Goal: Transaction & Acquisition: Purchase product/service

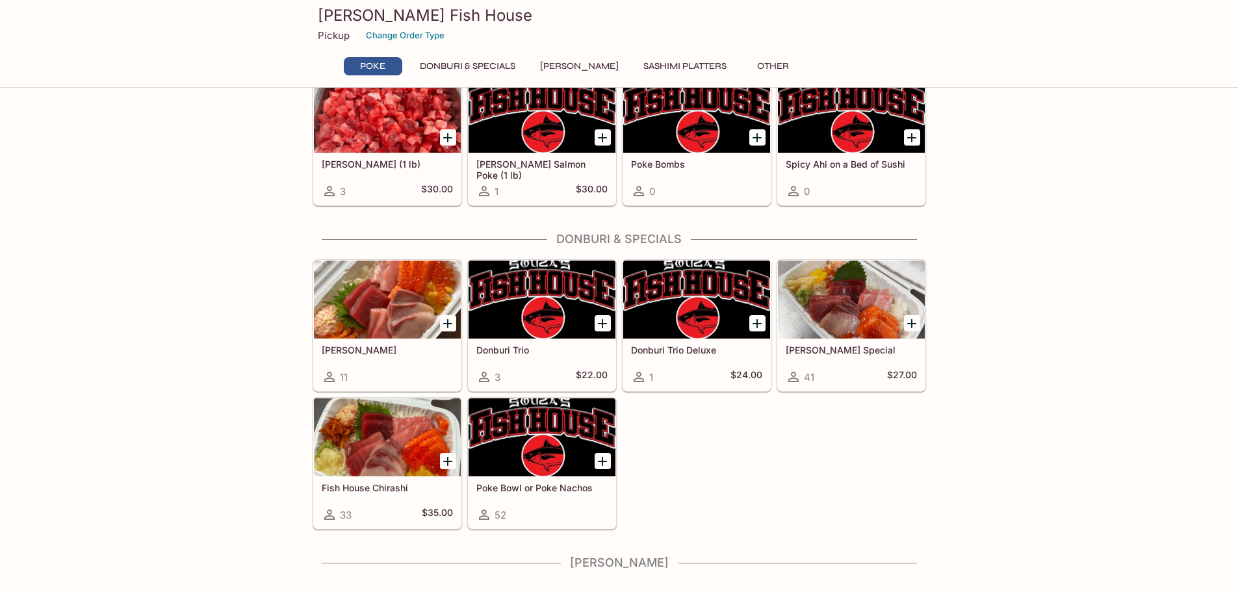
scroll to position [65, 0]
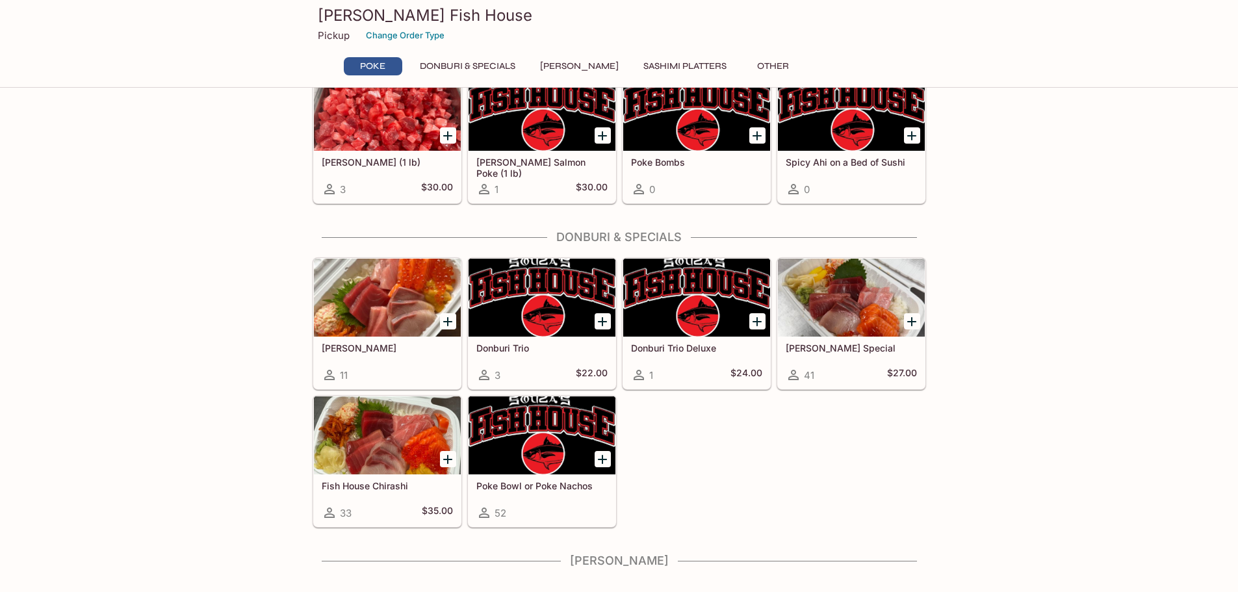
click at [411, 446] on div at bounding box center [387, 435] width 147 height 78
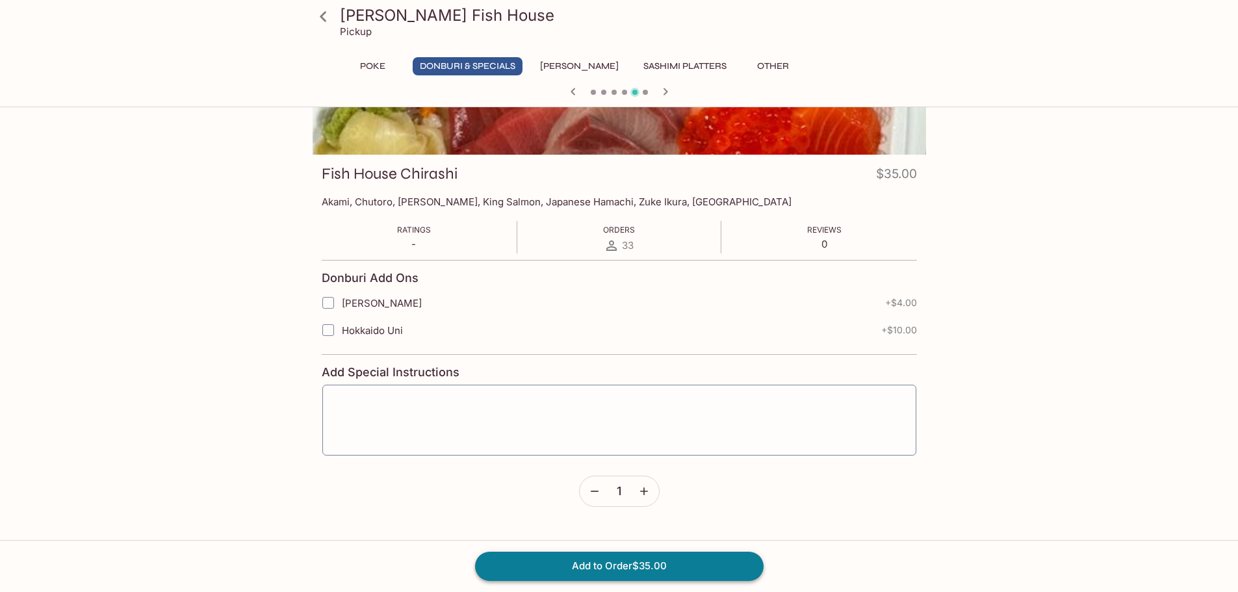
scroll to position [195, 0]
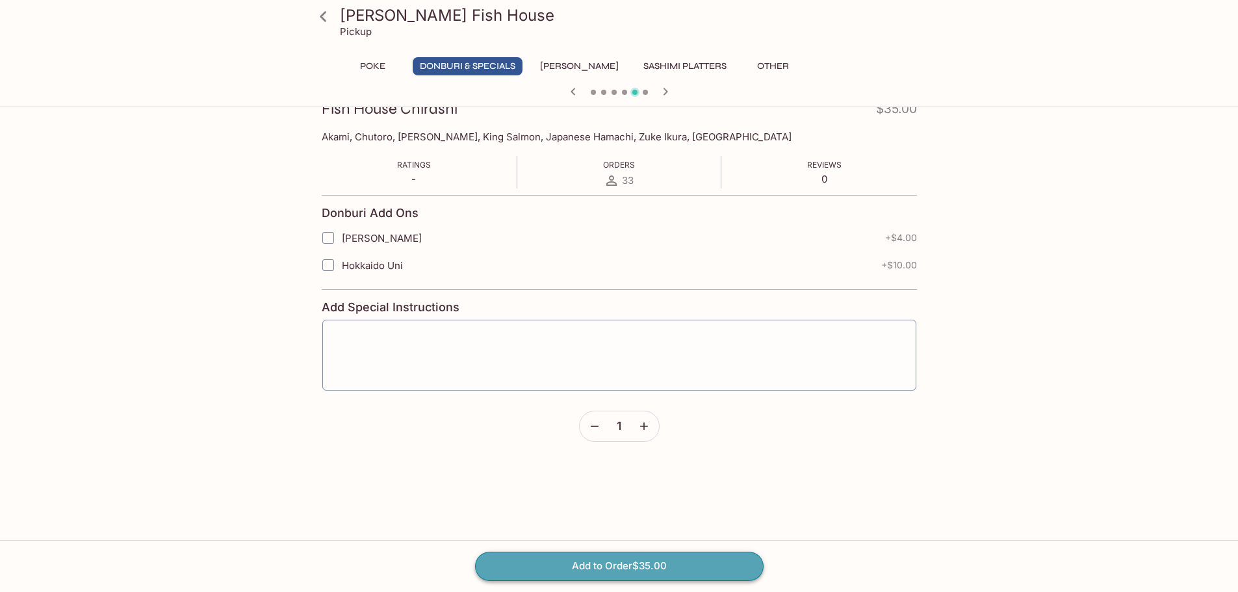
click at [646, 568] on button "Add to Order $35.00" at bounding box center [619, 566] width 288 height 29
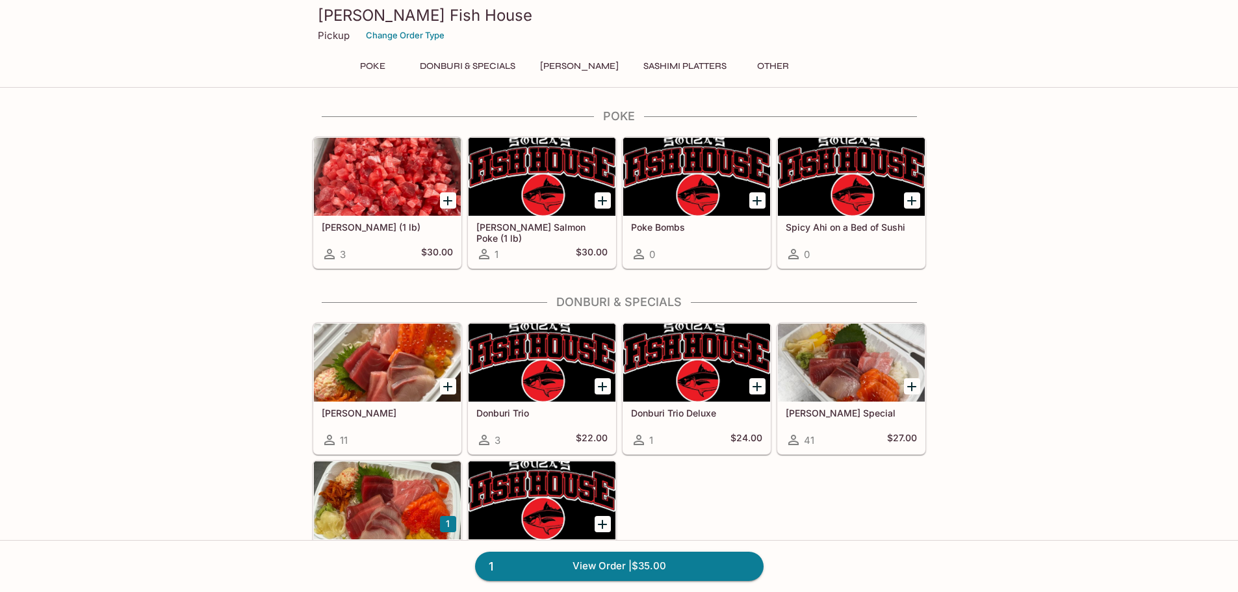
click at [661, 61] on button "Sashimi Platters" at bounding box center [684, 66] width 97 height 18
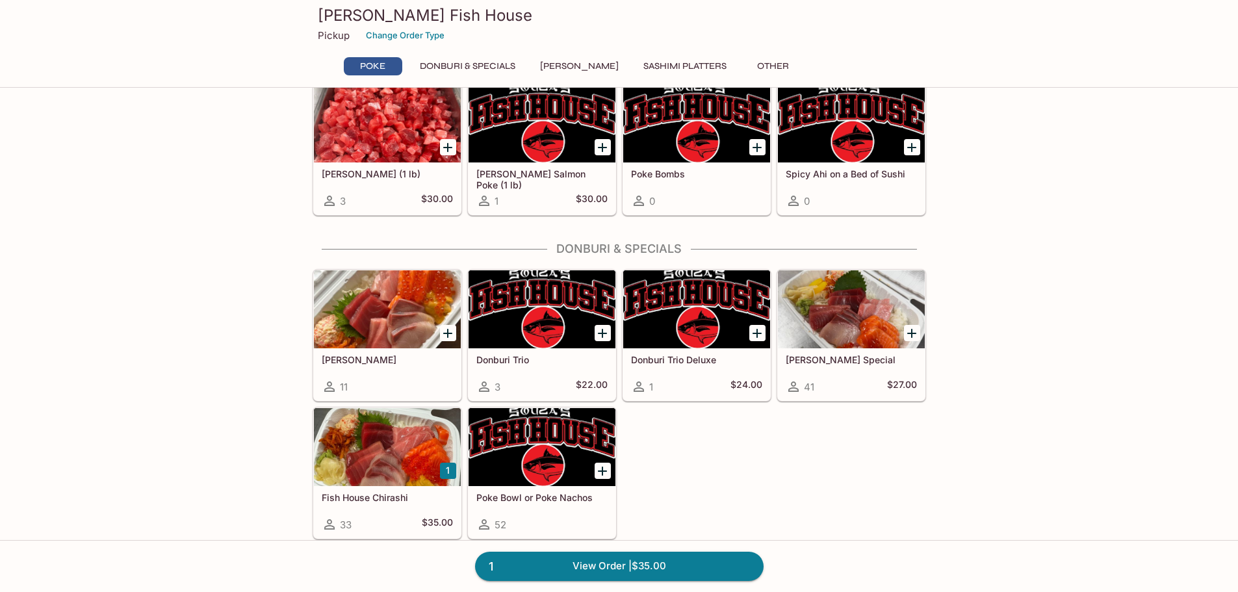
scroll to position [15, 0]
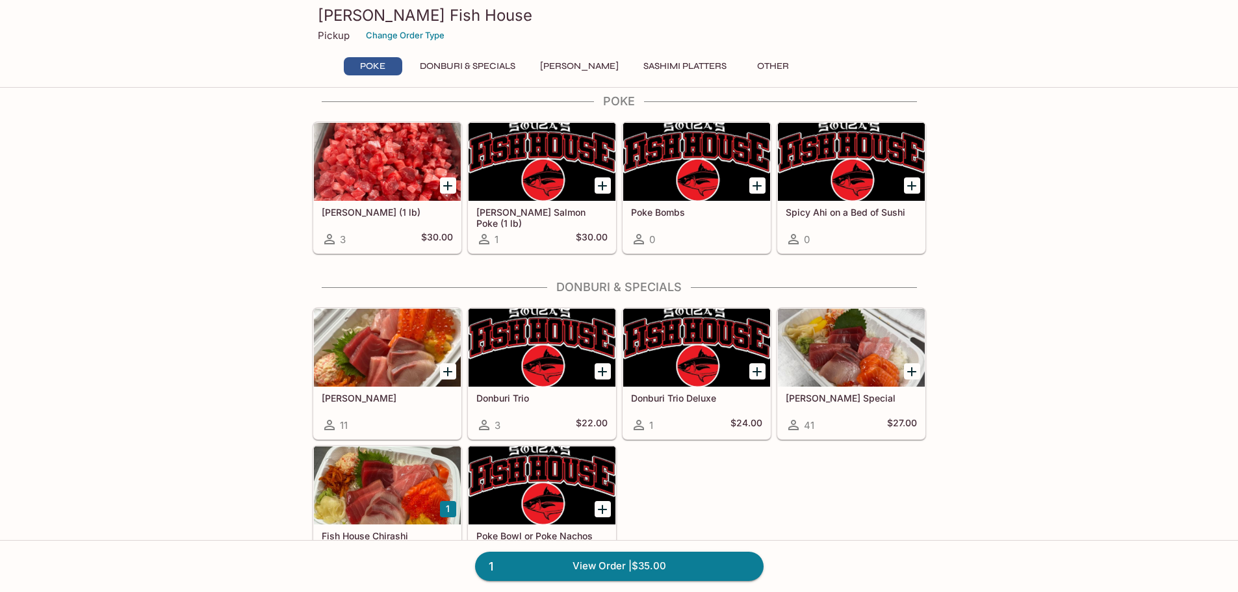
click at [667, 60] on button "Sashimi Platters" at bounding box center [684, 66] width 97 height 18
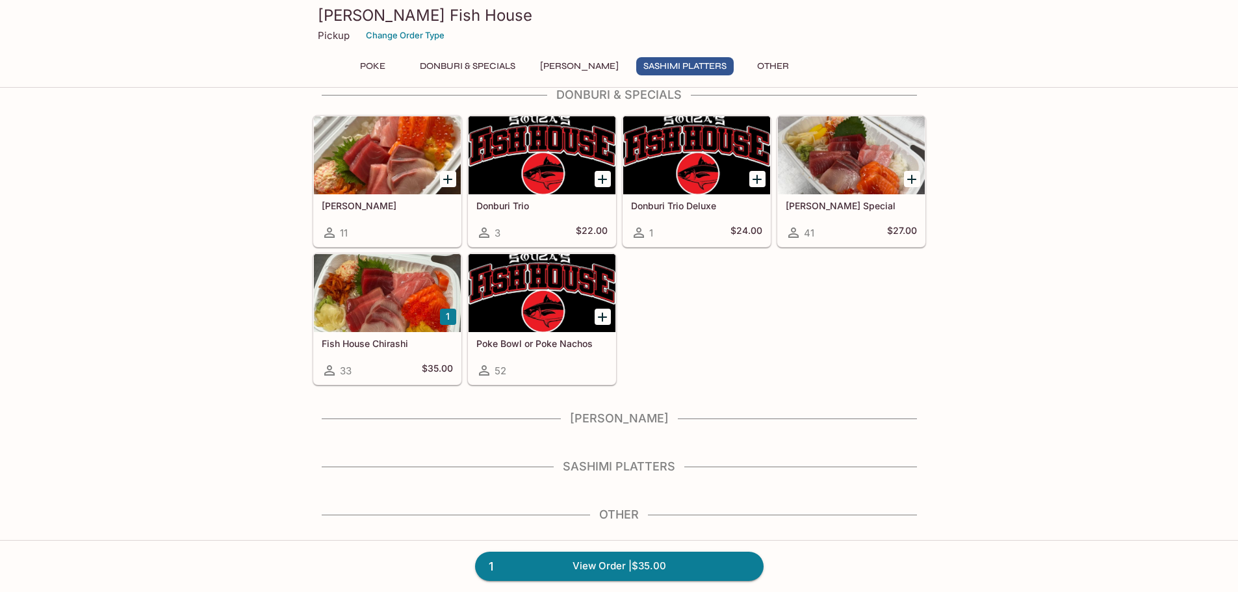
scroll to position [210, 0]
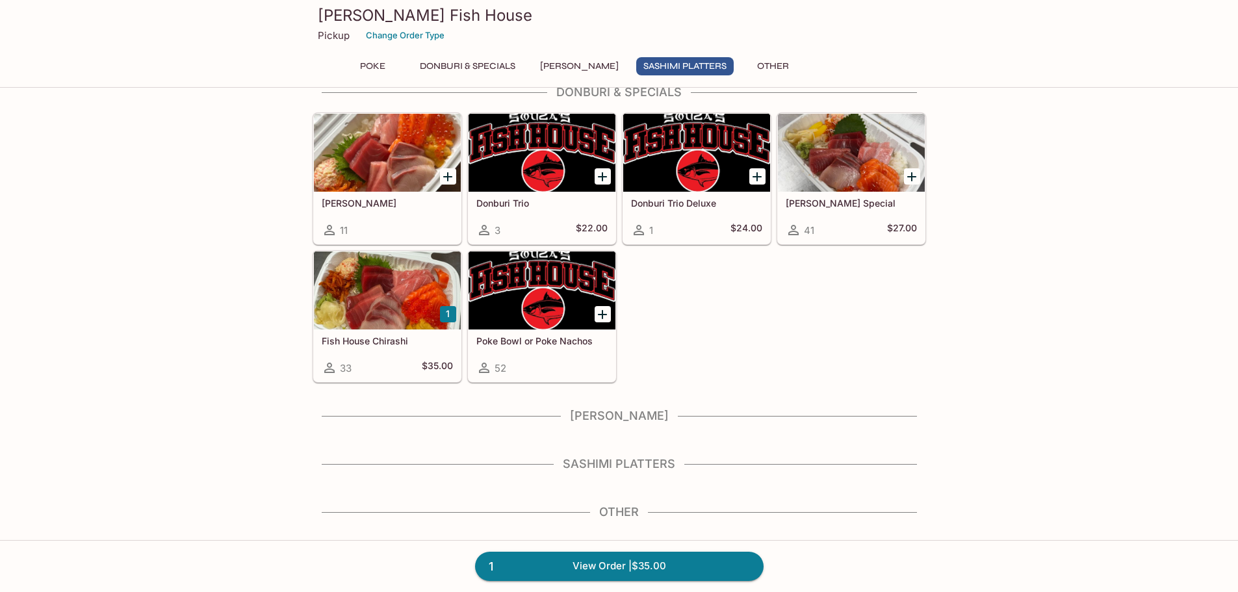
click at [635, 460] on h4 "Sashimi Platters" at bounding box center [618, 464] width 613 height 14
click at [602, 471] on div "Sashimi Platters" at bounding box center [618, 468] width 613 height 22
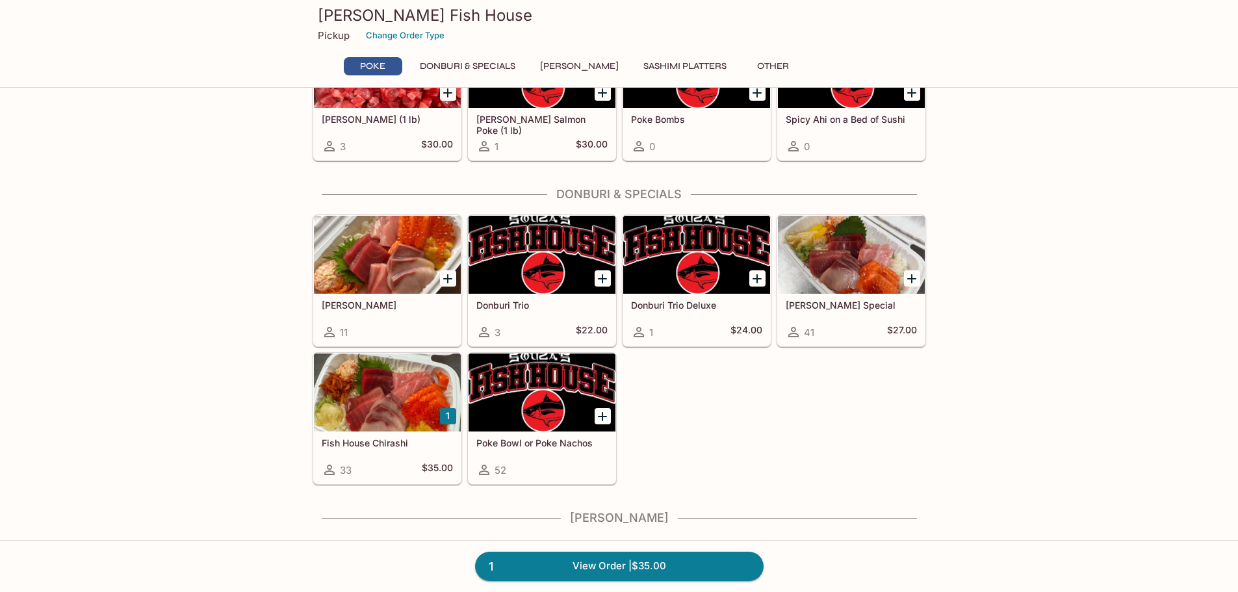
scroll to position [0, 0]
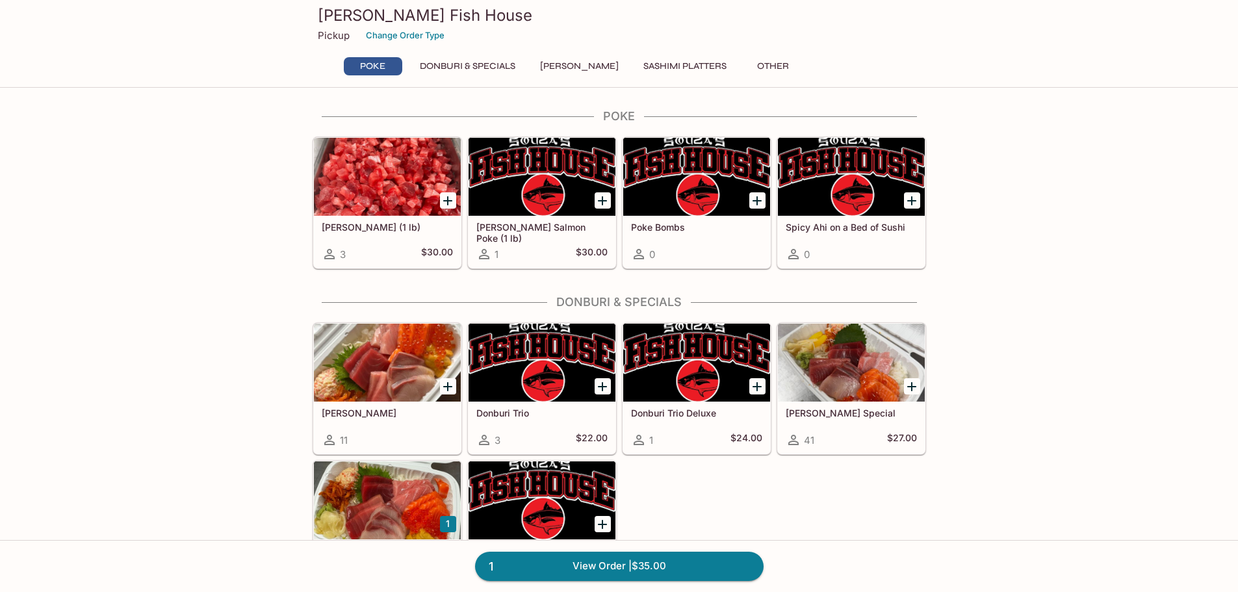
click at [497, 66] on button "Donburi & Specials" at bounding box center [468, 66] width 110 height 18
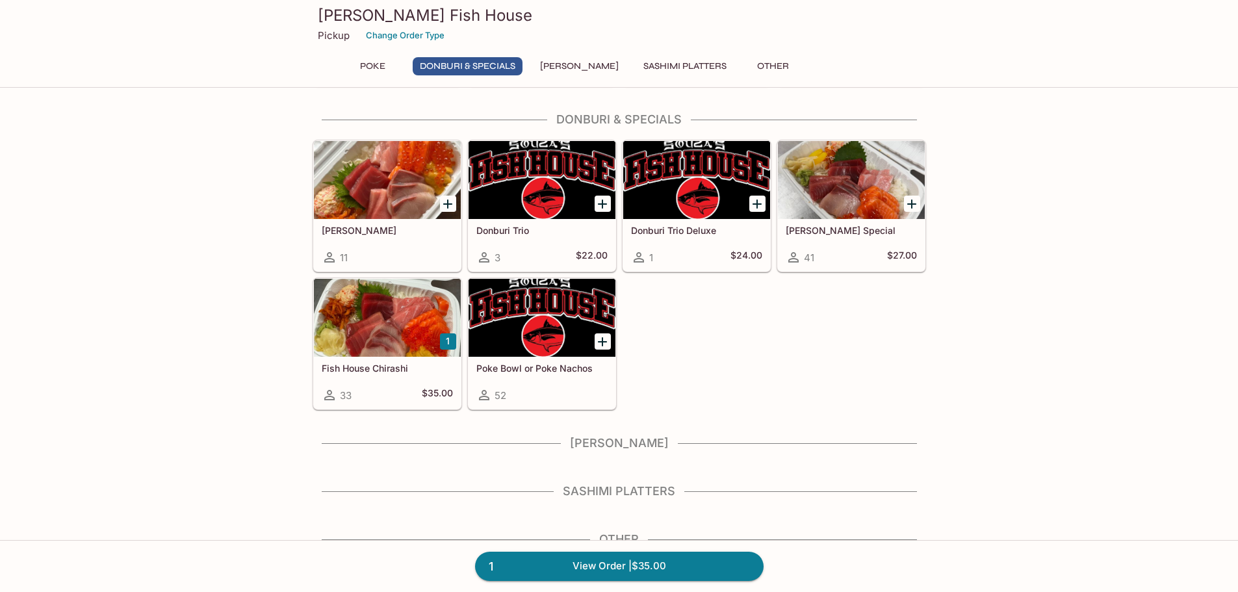
scroll to position [184, 0]
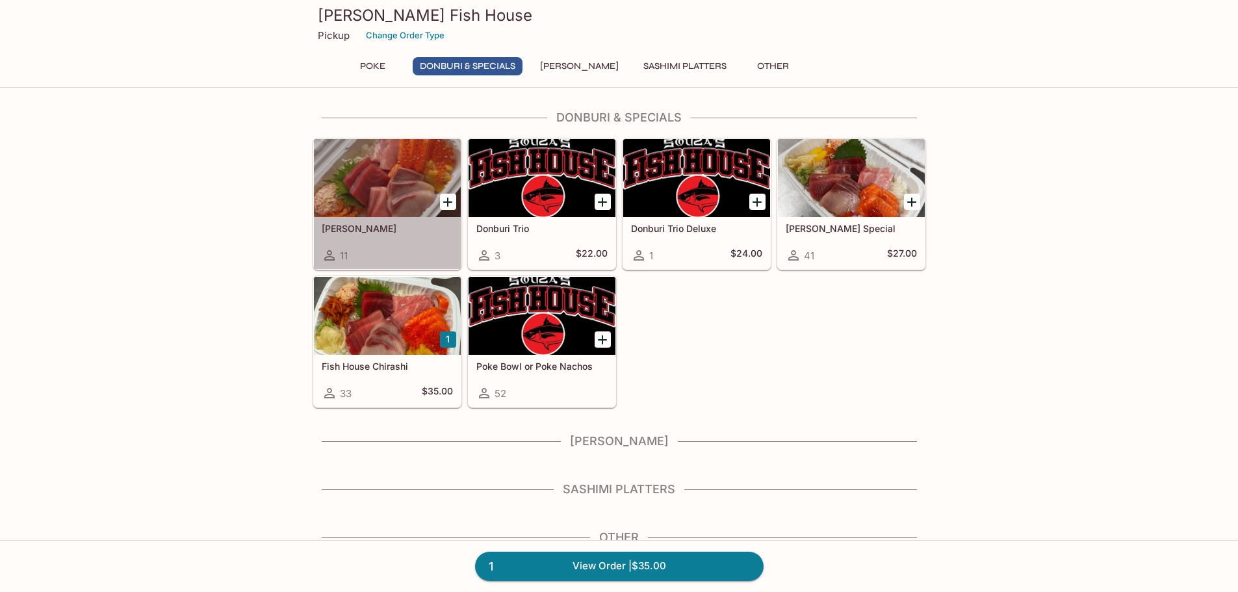
click at [405, 183] on div at bounding box center [387, 178] width 147 height 78
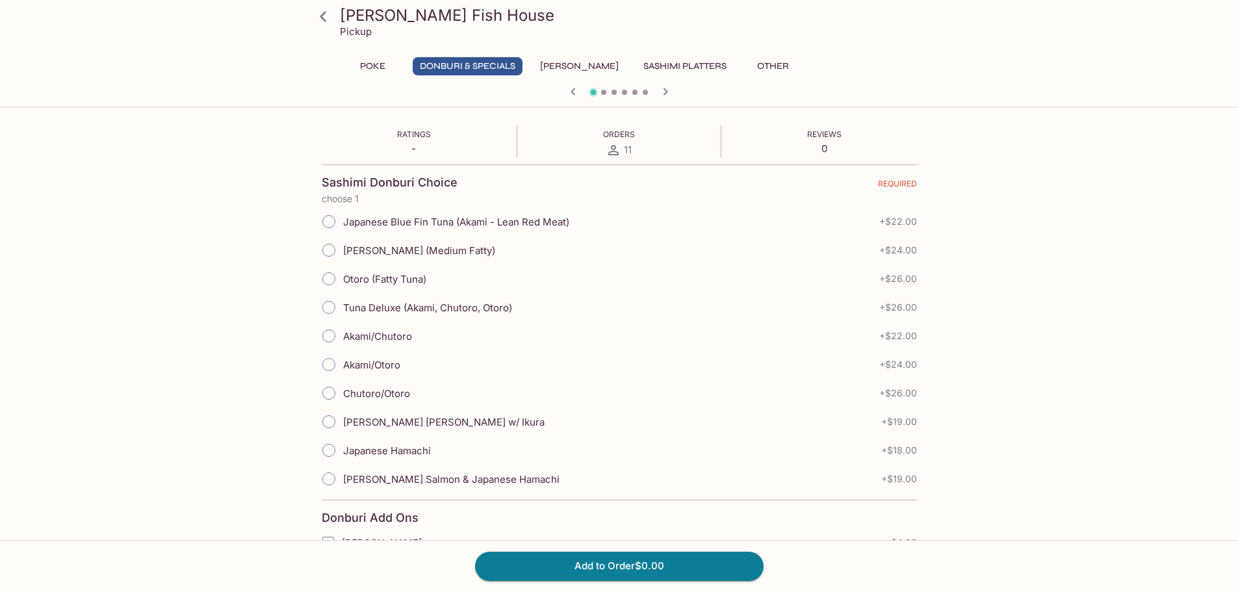
scroll to position [172, 0]
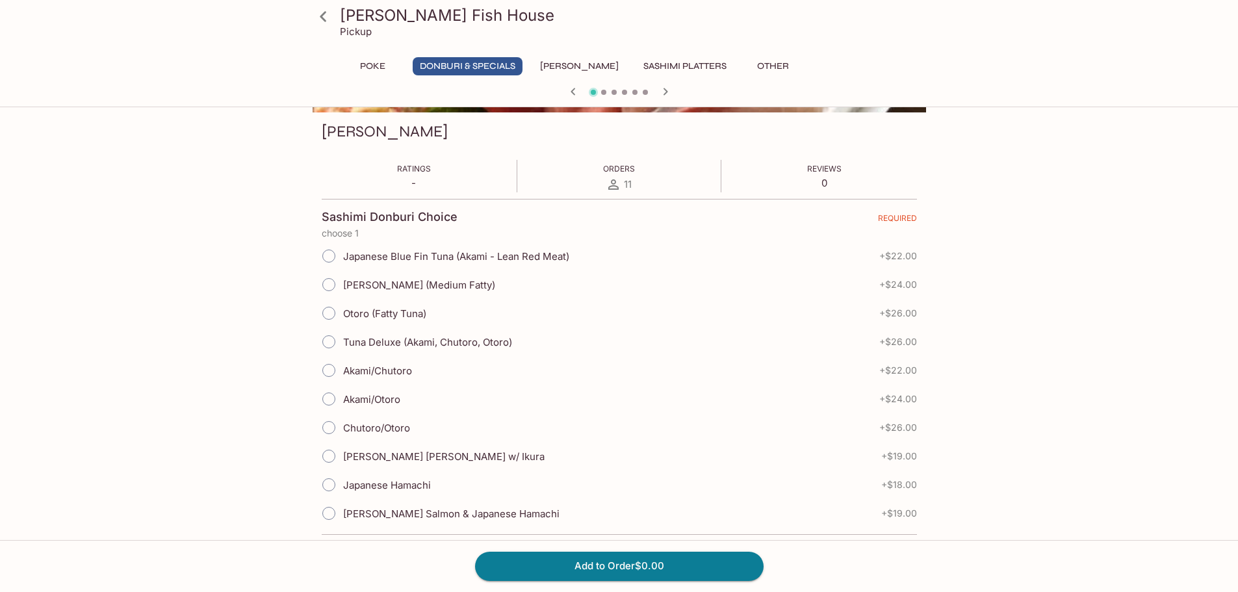
click at [324, 312] on input "Otoro (Fatty Tuna)" at bounding box center [328, 312] width 27 height 27
radio input "true"
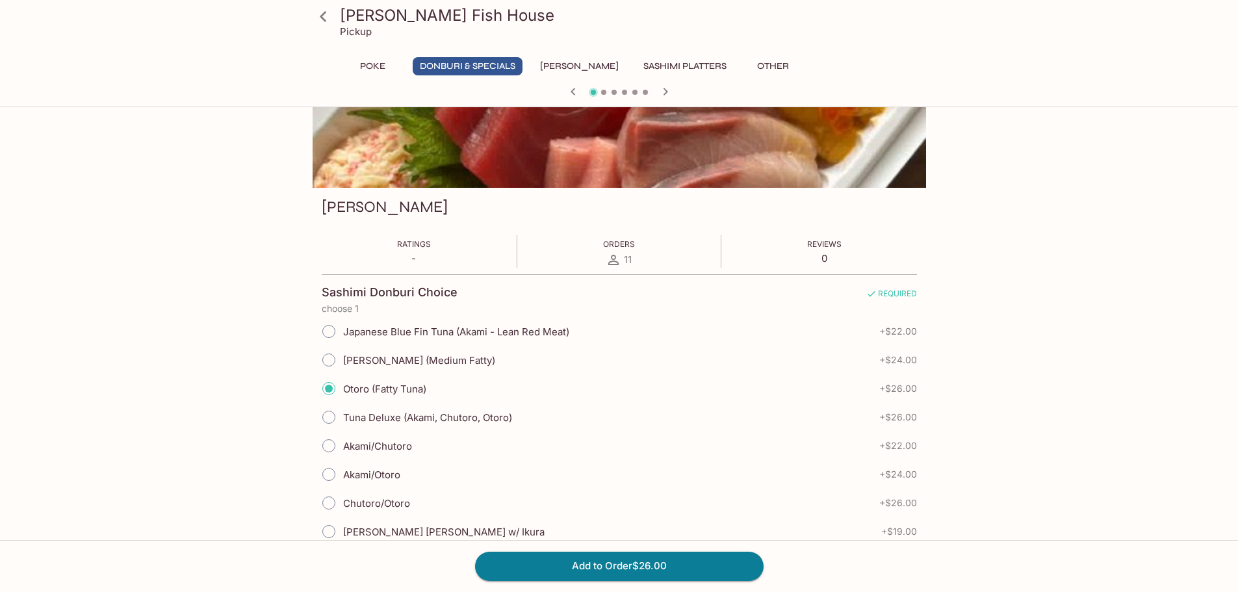
scroll to position [0, 0]
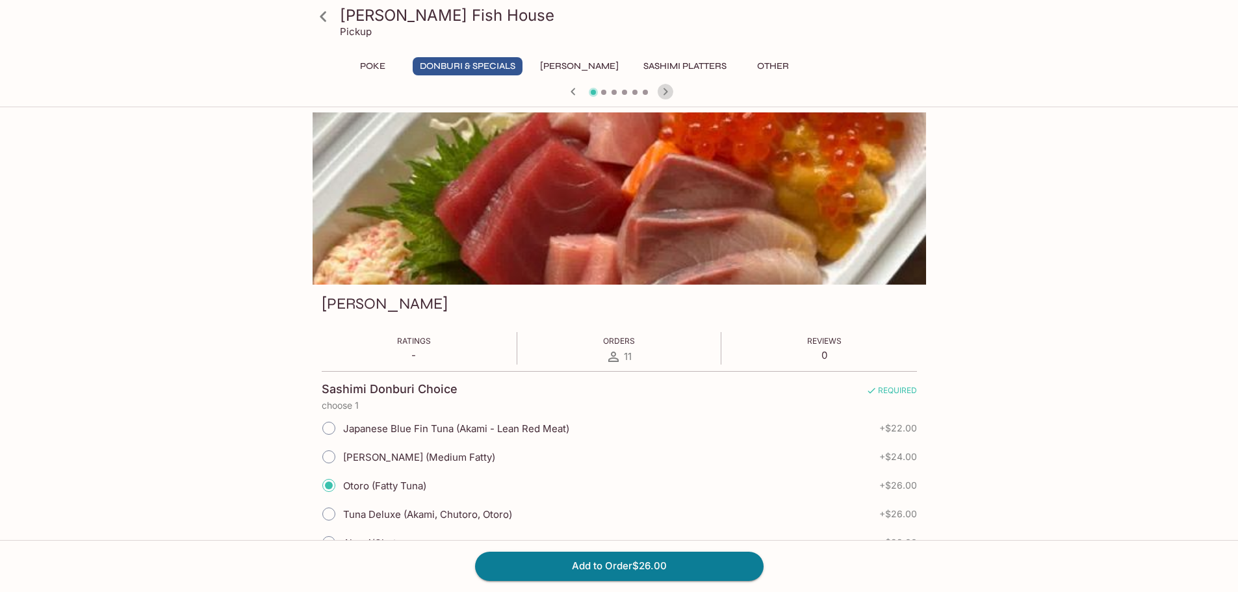
click at [668, 90] on icon "button" at bounding box center [665, 92] width 16 height 16
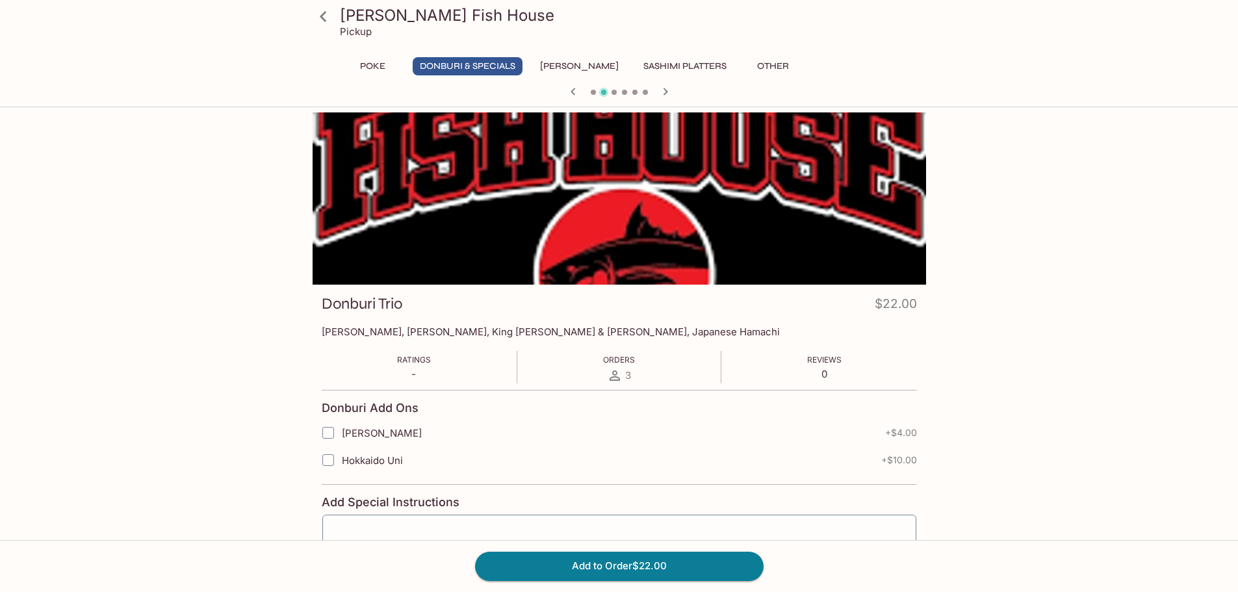
click at [669, 91] on icon "button" at bounding box center [665, 92] width 16 height 16
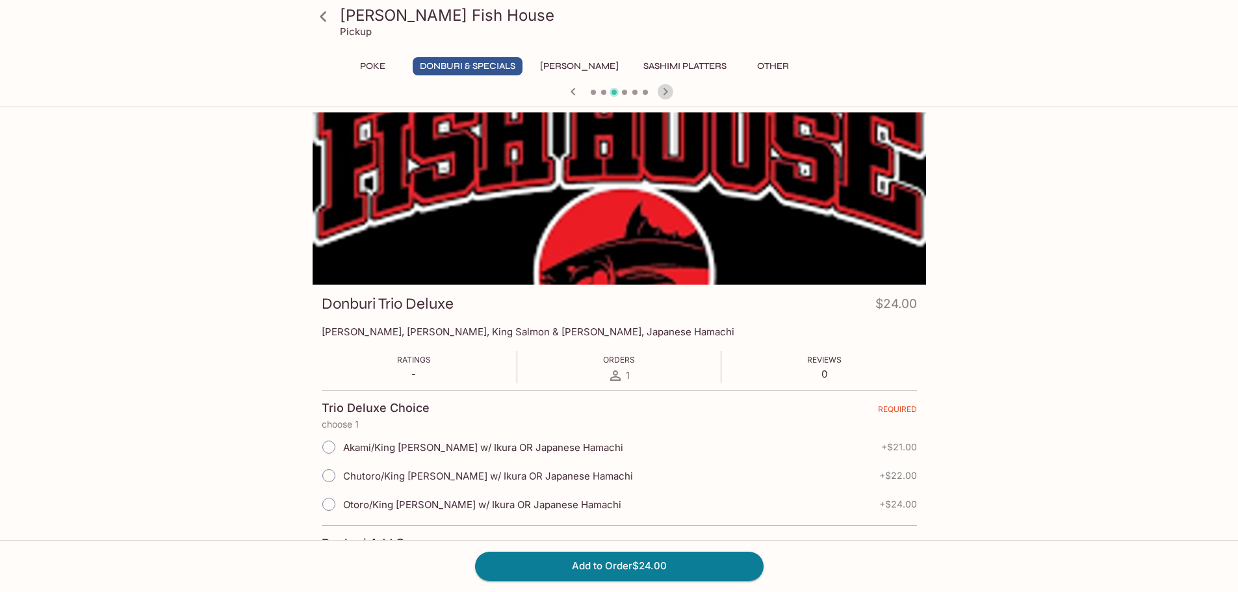
click at [669, 91] on icon "button" at bounding box center [665, 92] width 16 height 16
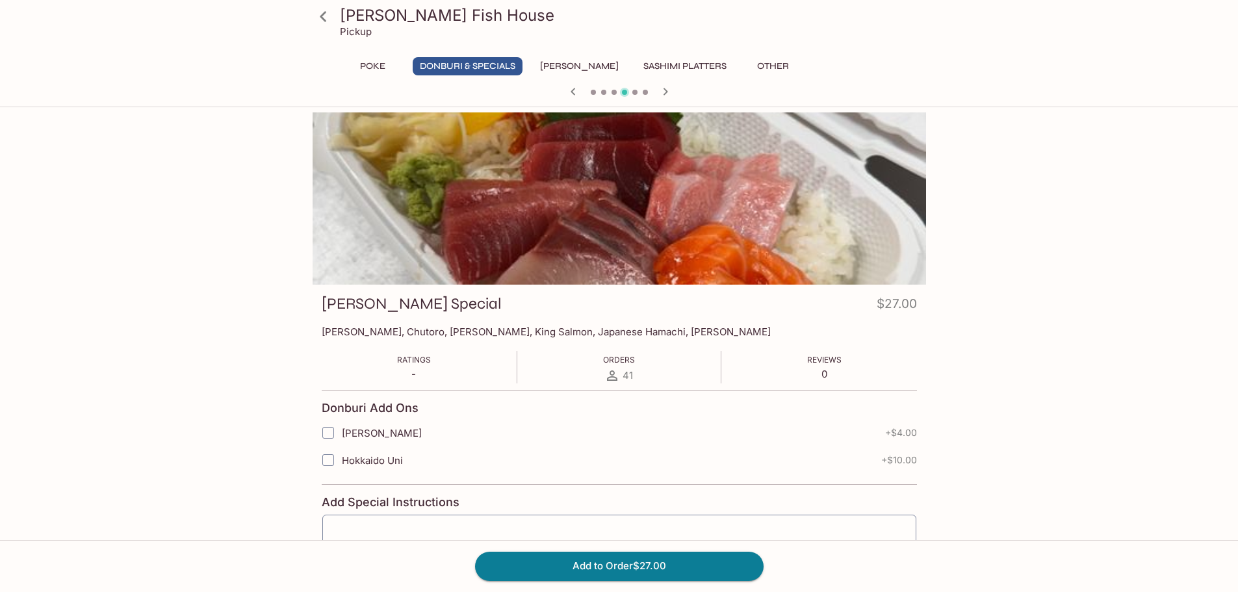
click at [575, 91] on icon "button" at bounding box center [573, 92] width 16 height 16
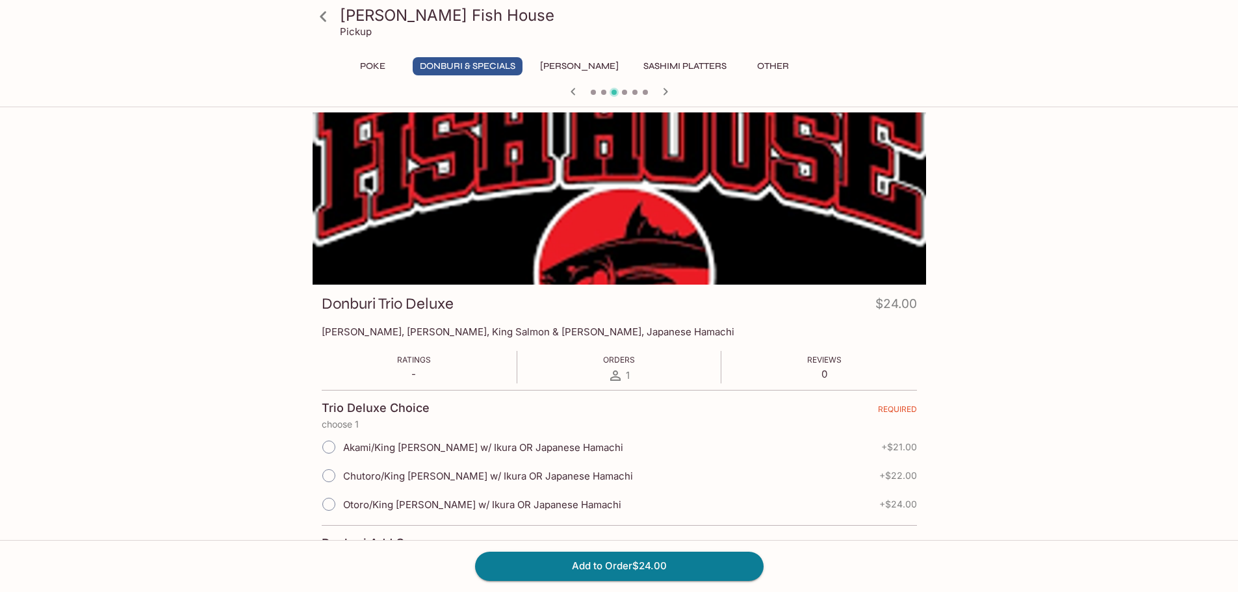
click at [665, 87] on icon "button" at bounding box center [665, 92] width 16 height 16
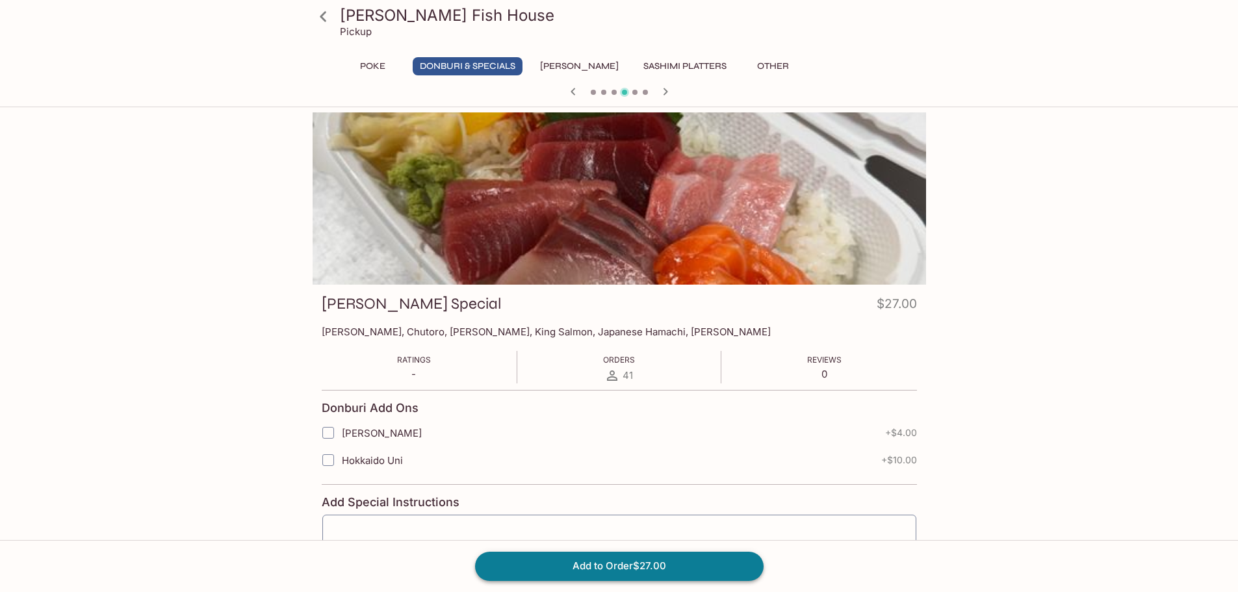
click at [626, 564] on button "Add to Order $27.00" at bounding box center [619, 566] width 288 height 29
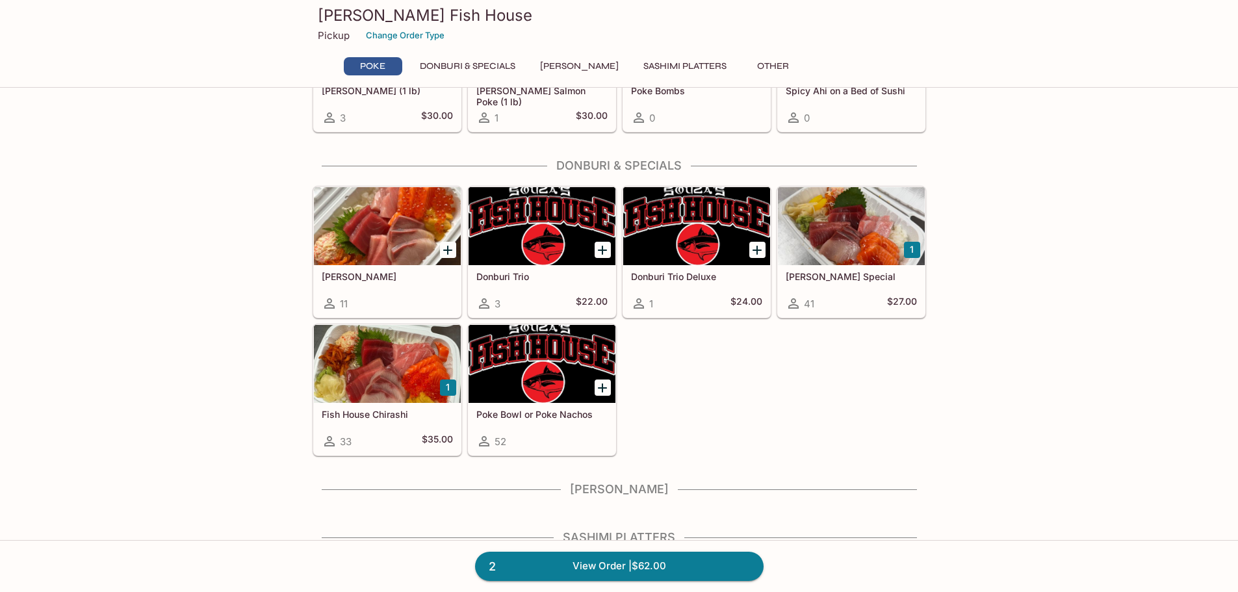
scroll to position [210, 0]
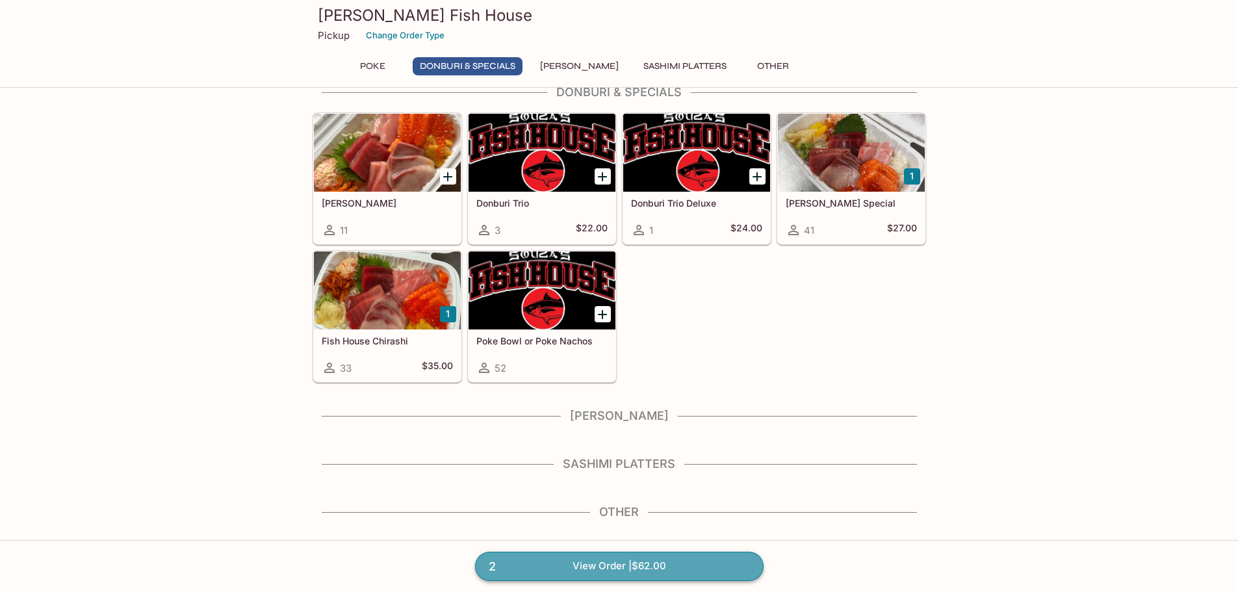
click at [646, 561] on link "2 View Order | $62.00" at bounding box center [619, 566] width 288 height 29
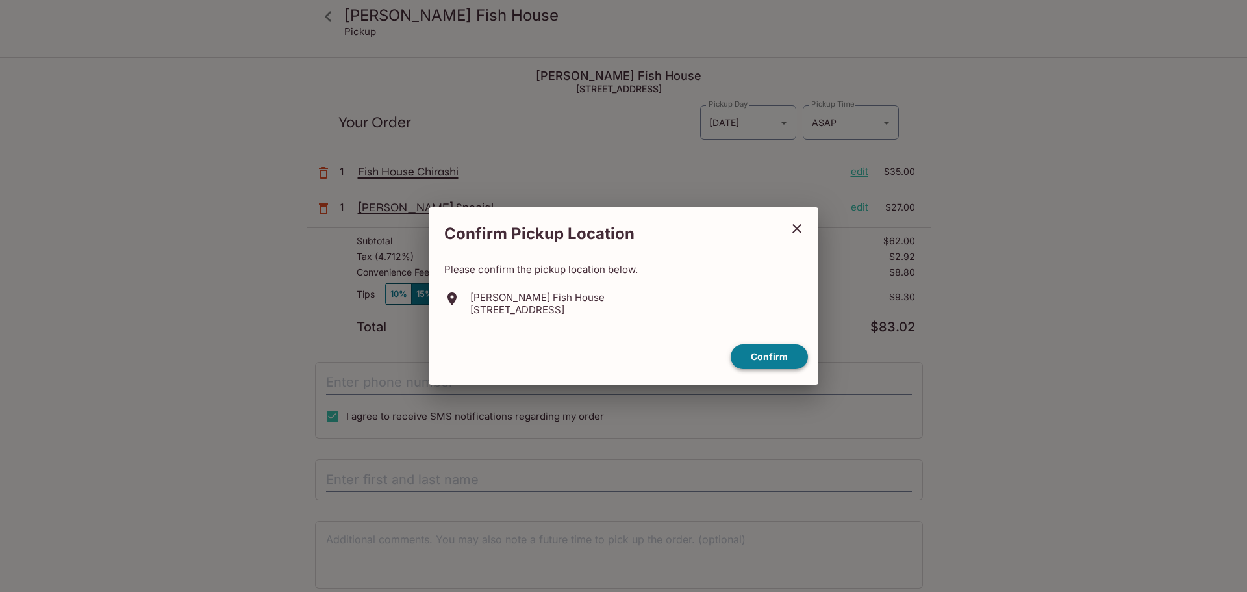
click at [765, 349] on button "Confirm" at bounding box center [769, 356] width 77 height 25
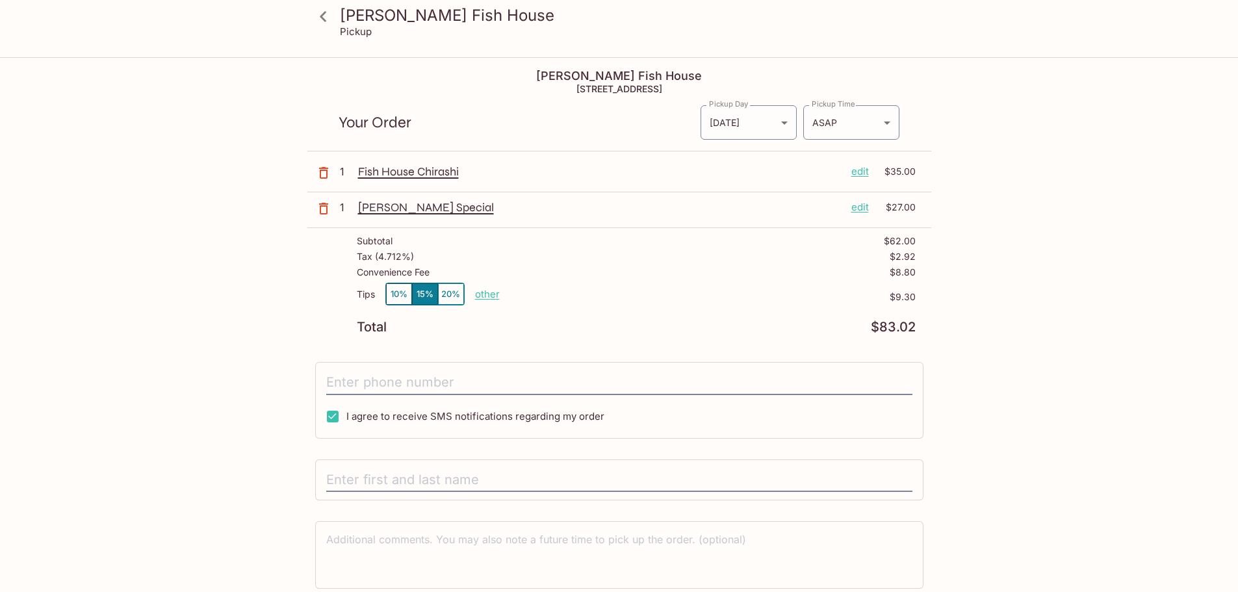
click at [394, 299] on button "10%" at bounding box center [399, 293] width 26 height 21
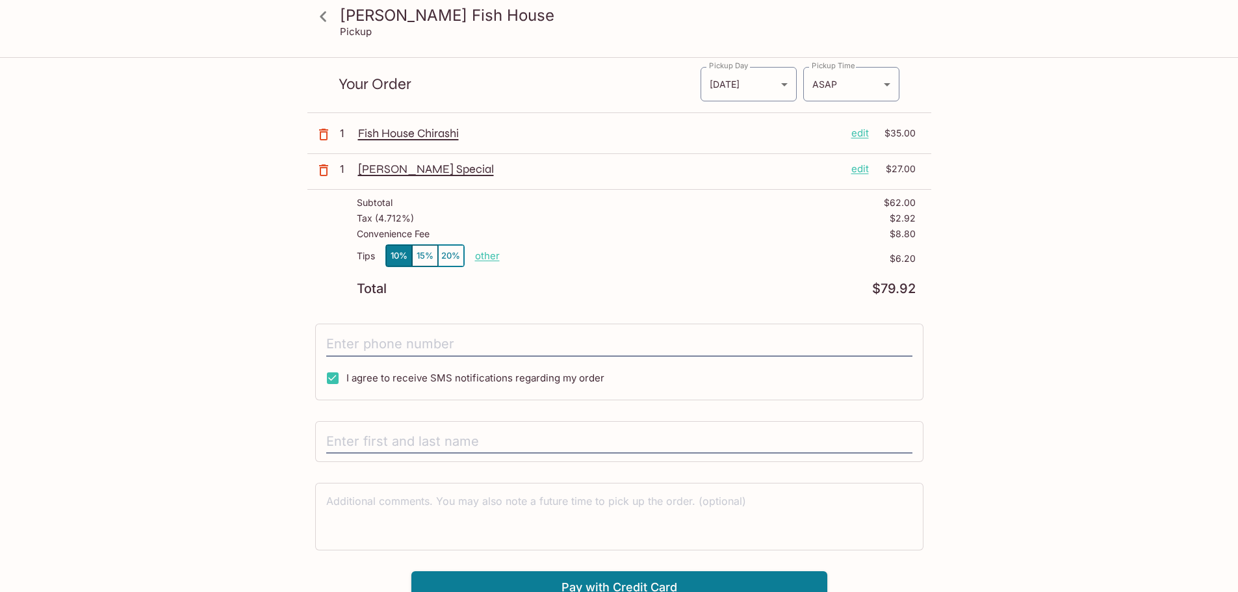
scroll to position [58, 0]
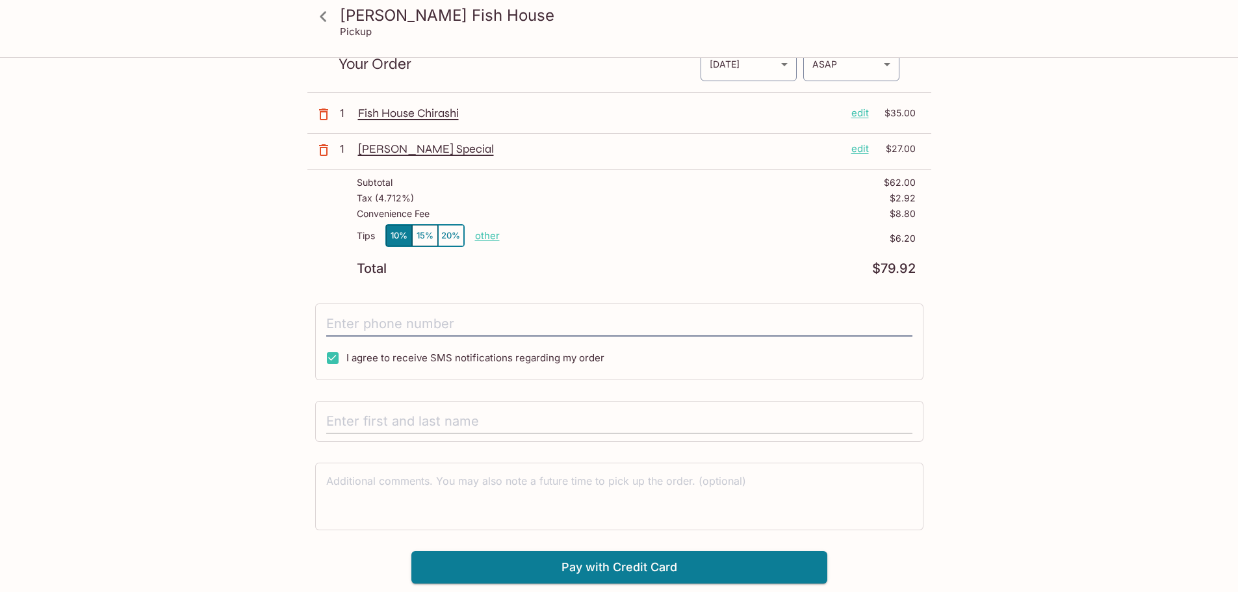
click at [500, 423] on input "text" at bounding box center [619, 421] width 586 height 25
type input "[PERSON_NAME]"
click at [262, 416] on div "[PERSON_NAME] Fish House Pickup [PERSON_NAME] Fish House [STREET_ADDRESS] Your …" at bounding box center [619, 291] width 832 height 583
click at [489, 560] on button "Pay with Credit Card" at bounding box center [619, 567] width 416 height 32
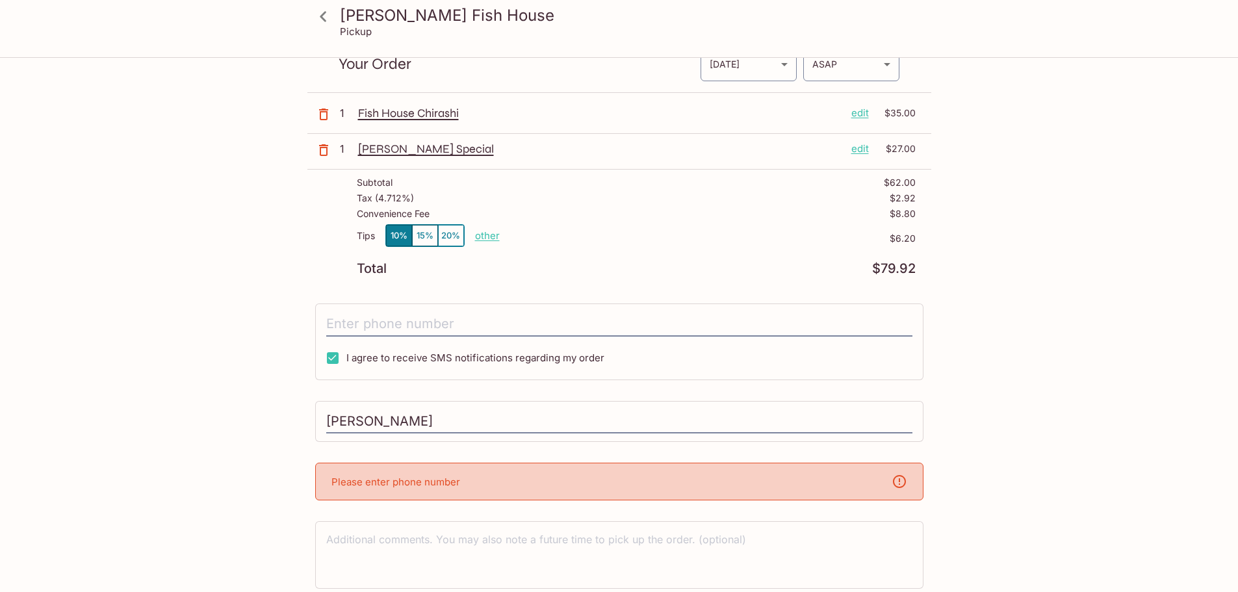
click at [507, 483] on div "Please enter phone number" at bounding box center [619, 482] width 608 height 38
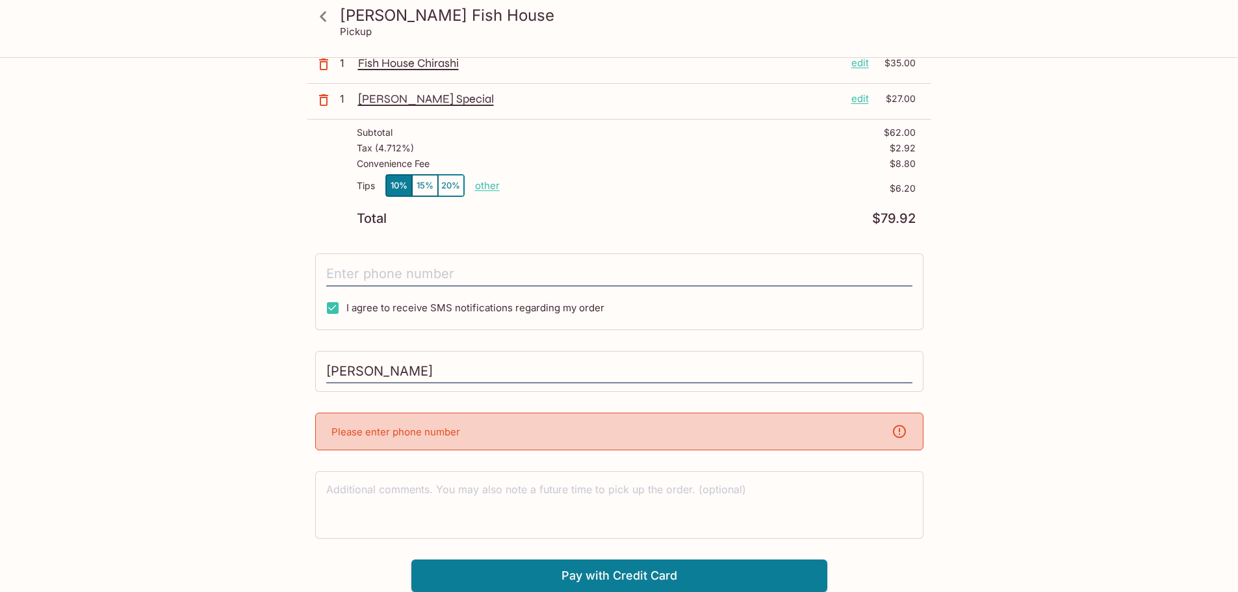
click at [900, 433] on icon at bounding box center [899, 432] width 16 height 16
click at [820, 433] on div "Please enter phone number" at bounding box center [619, 432] width 608 height 38
click at [708, 440] on div "Please enter phone number" at bounding box center [619, 432] width 608 height 38
click at [458, 273] on input "tel" at bounding box center [619, 274] width 586 height 25
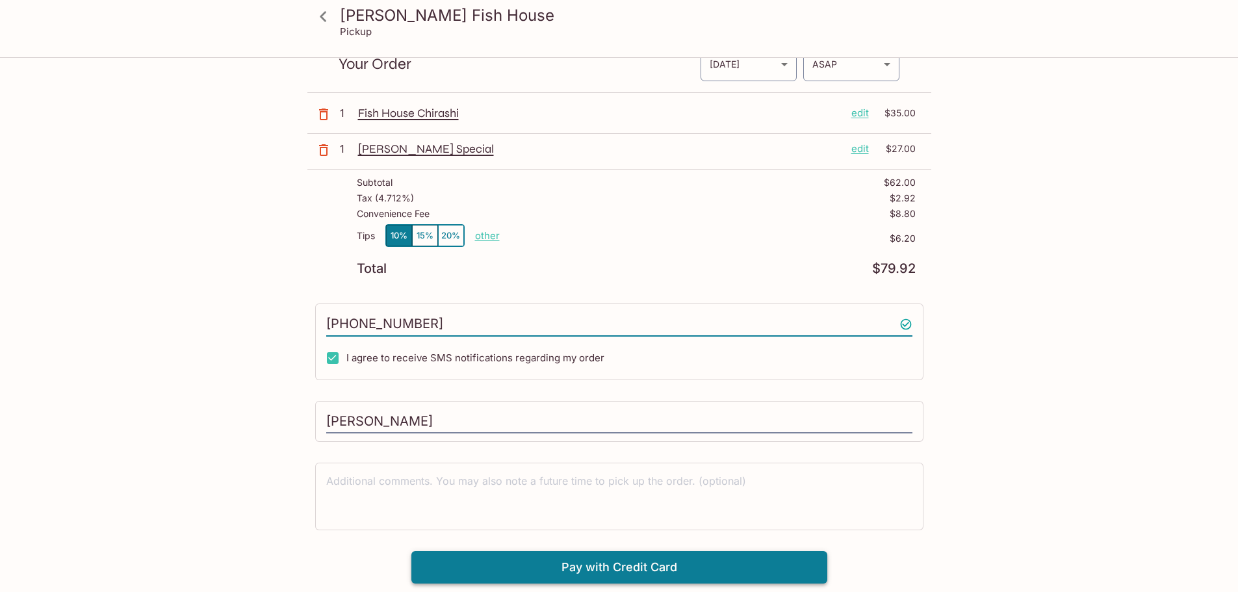
type input "[PHONE_NUMBER]"
click at [604, 566] on button "Pay with Credit Card" at bounding box center [619, 567] width 416 height 32
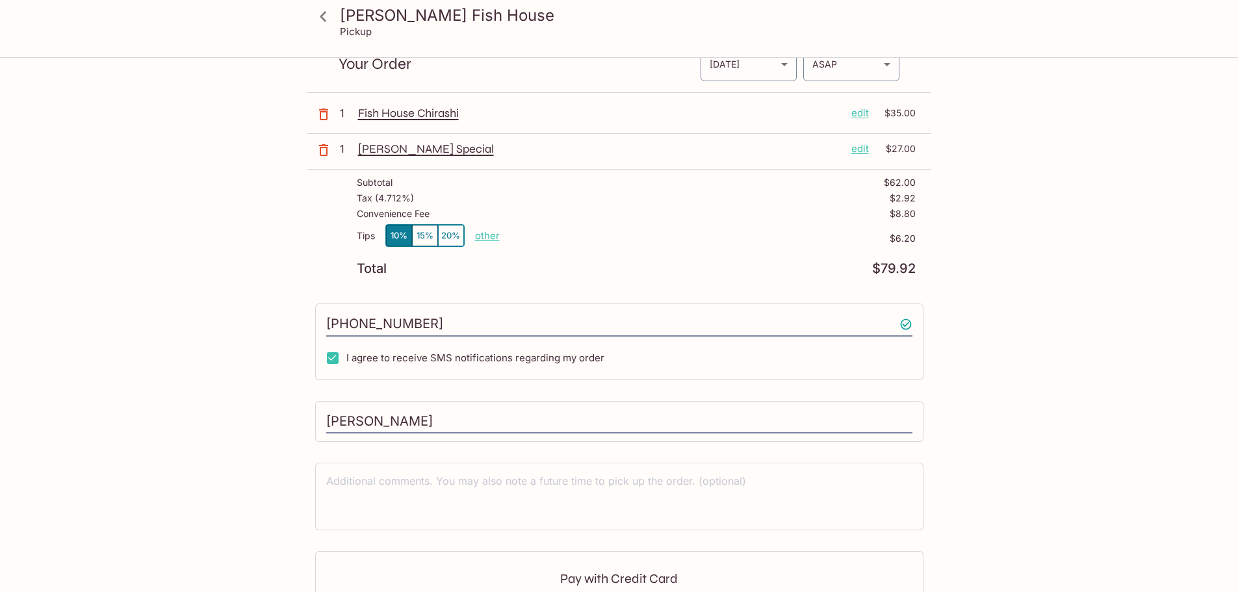
scroll to position [245, 0]
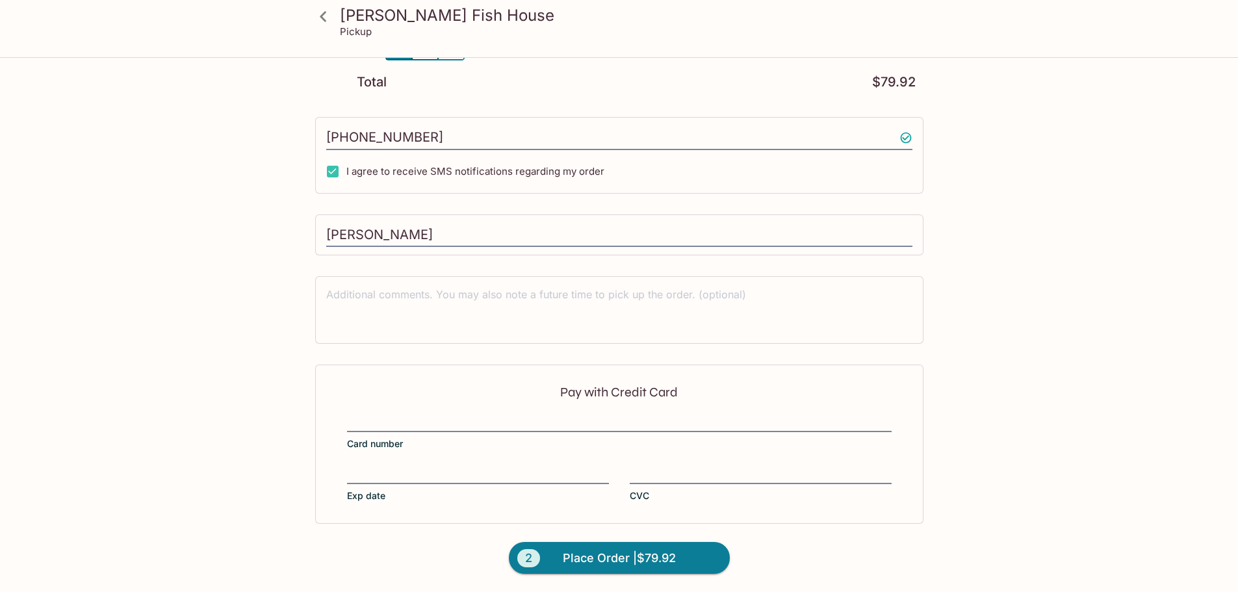
click at [500, 413] on div "Pay with Credit Card Card number Exp date CVC" at bounding box center [619, 443] width 608 height 159
click at [620, 560] on span "Place Order | $79.92" at bounding box center [619, 558] width 113 height 21
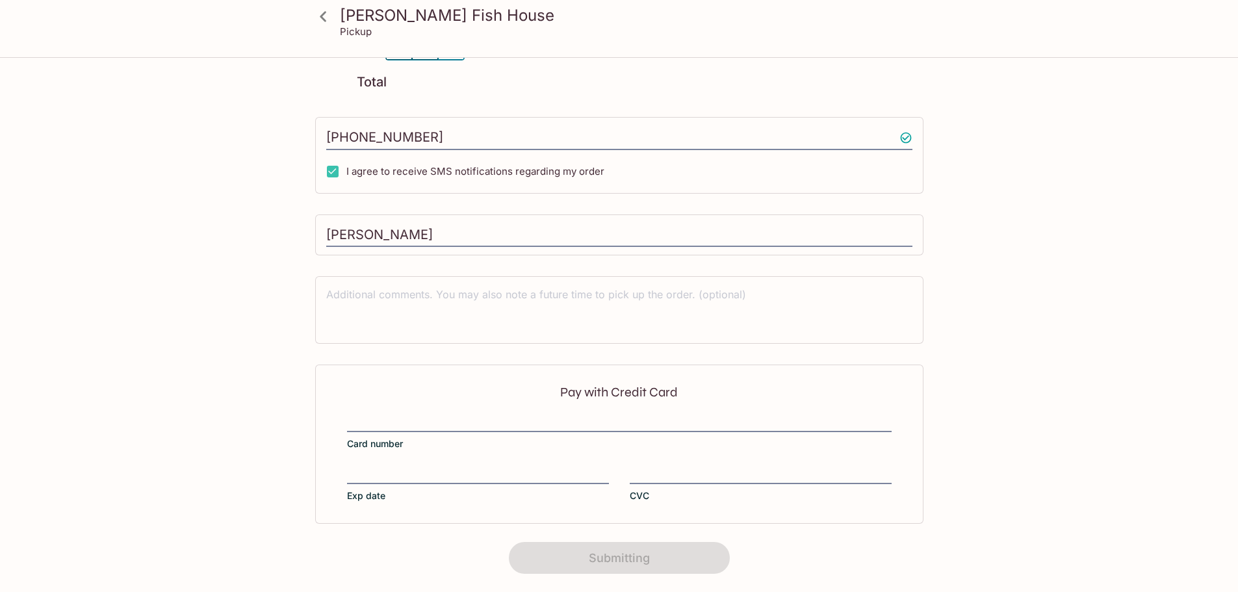
scroll to position [163, 0]
